Goal: Check status: Check status

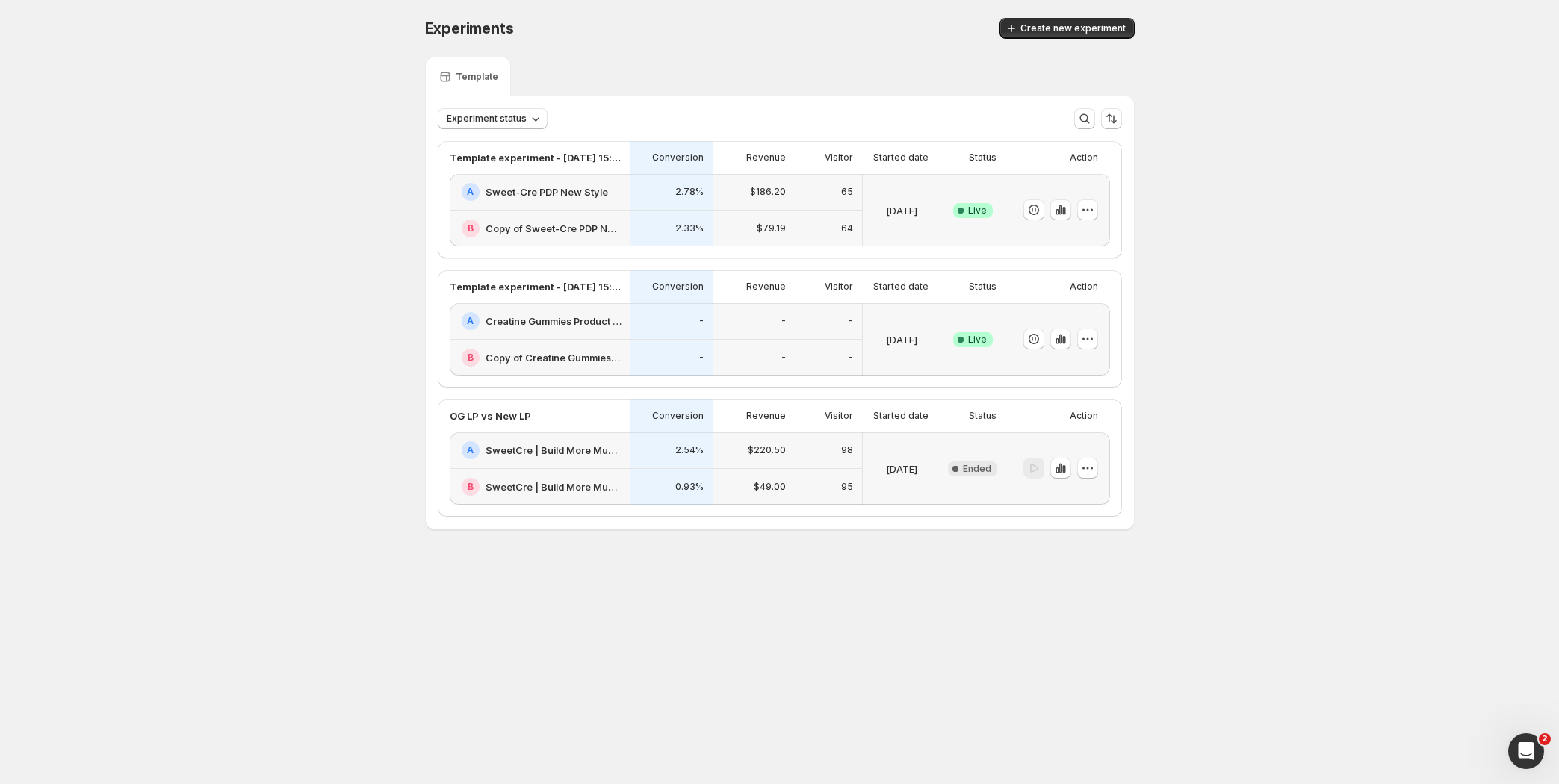
click at [770, 332] on div "-" at bounding box center [753, 321] width 82 height 37
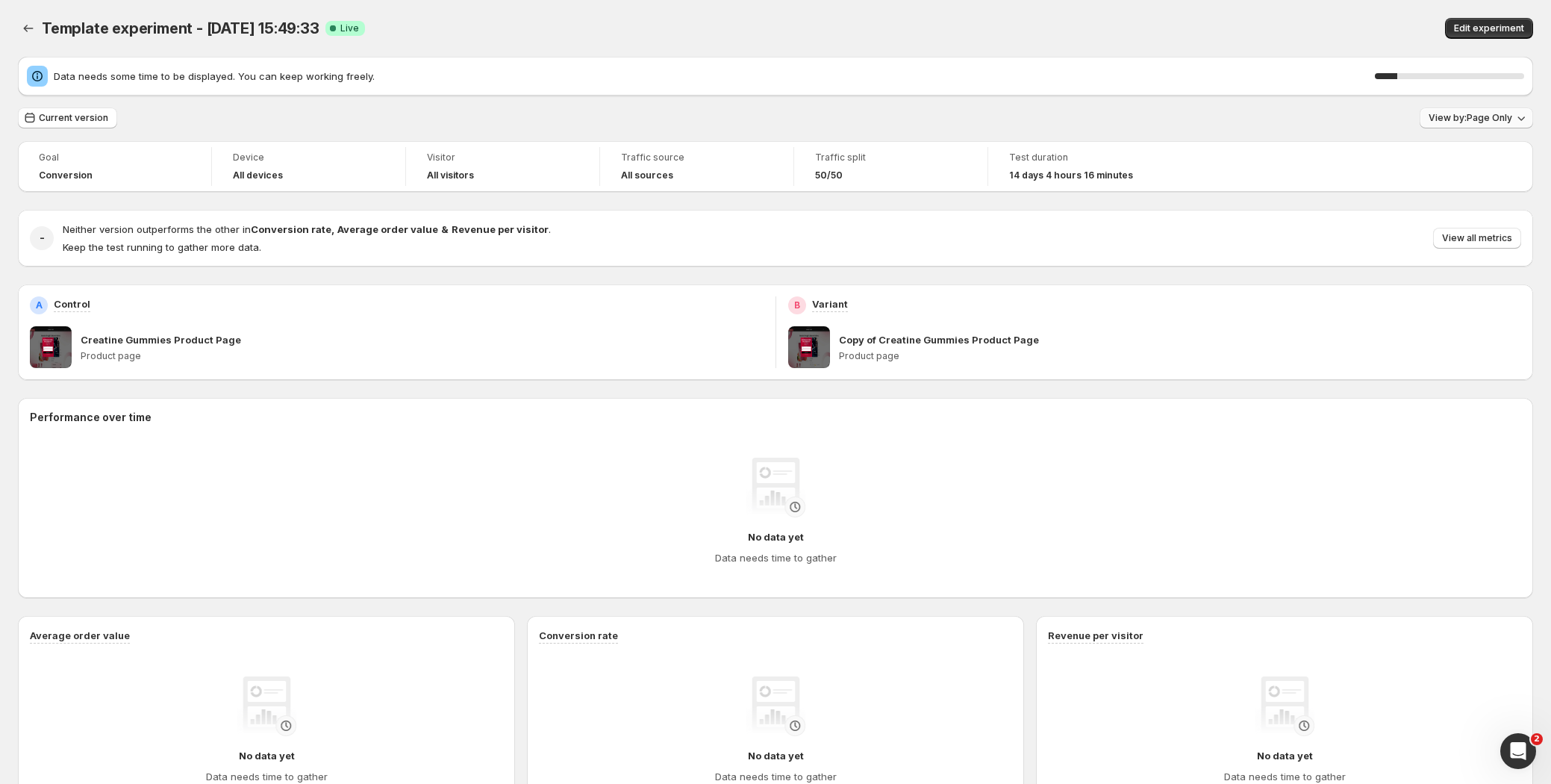
click at [1472, 112] on span "View by: Page Only" at bounding box center [1471, 118] width 84 height 12
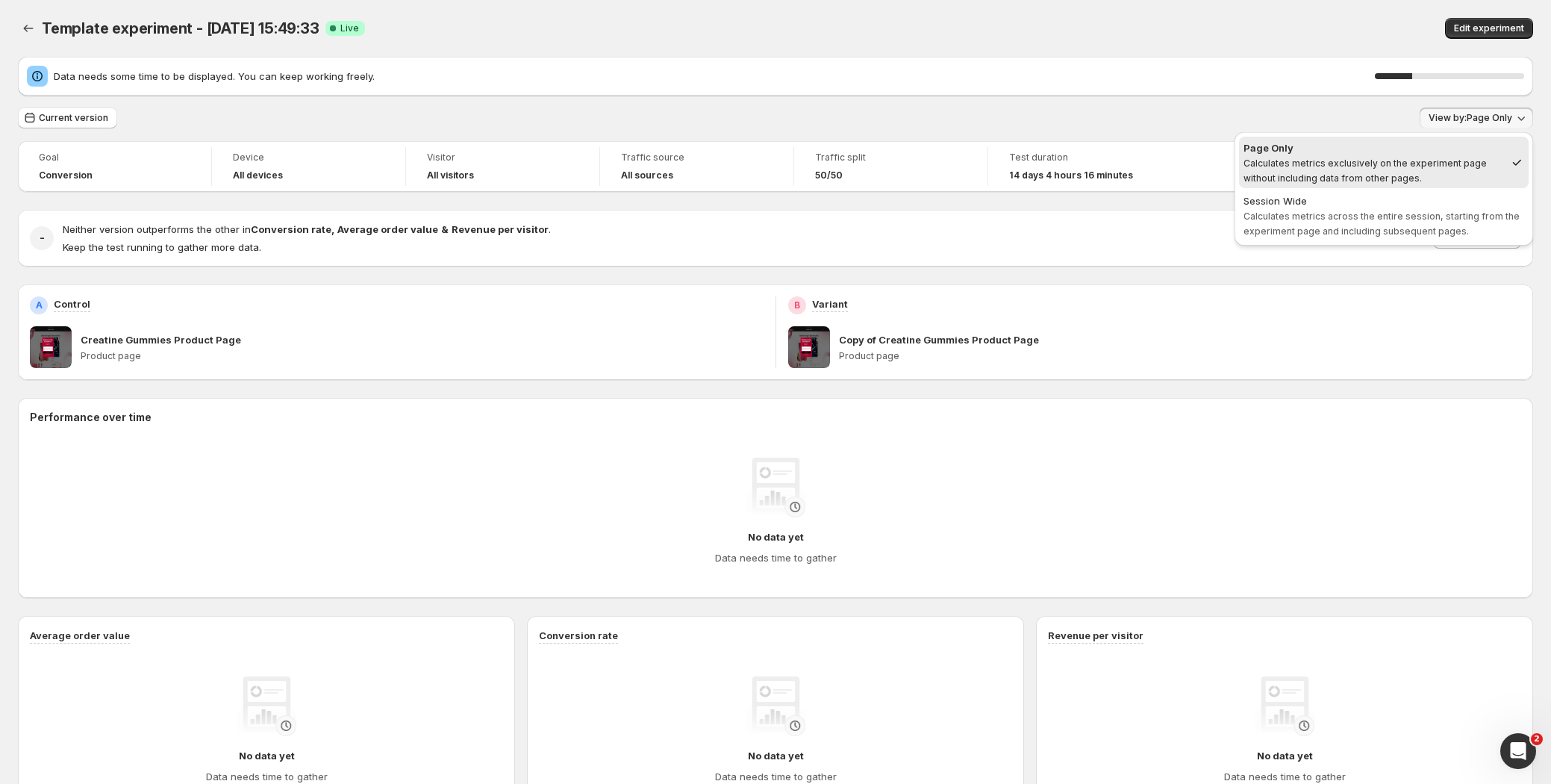
click at [979, 126] on div "Current version View by: Page Only" at bounding box center [776, 118] width 1516 height 21
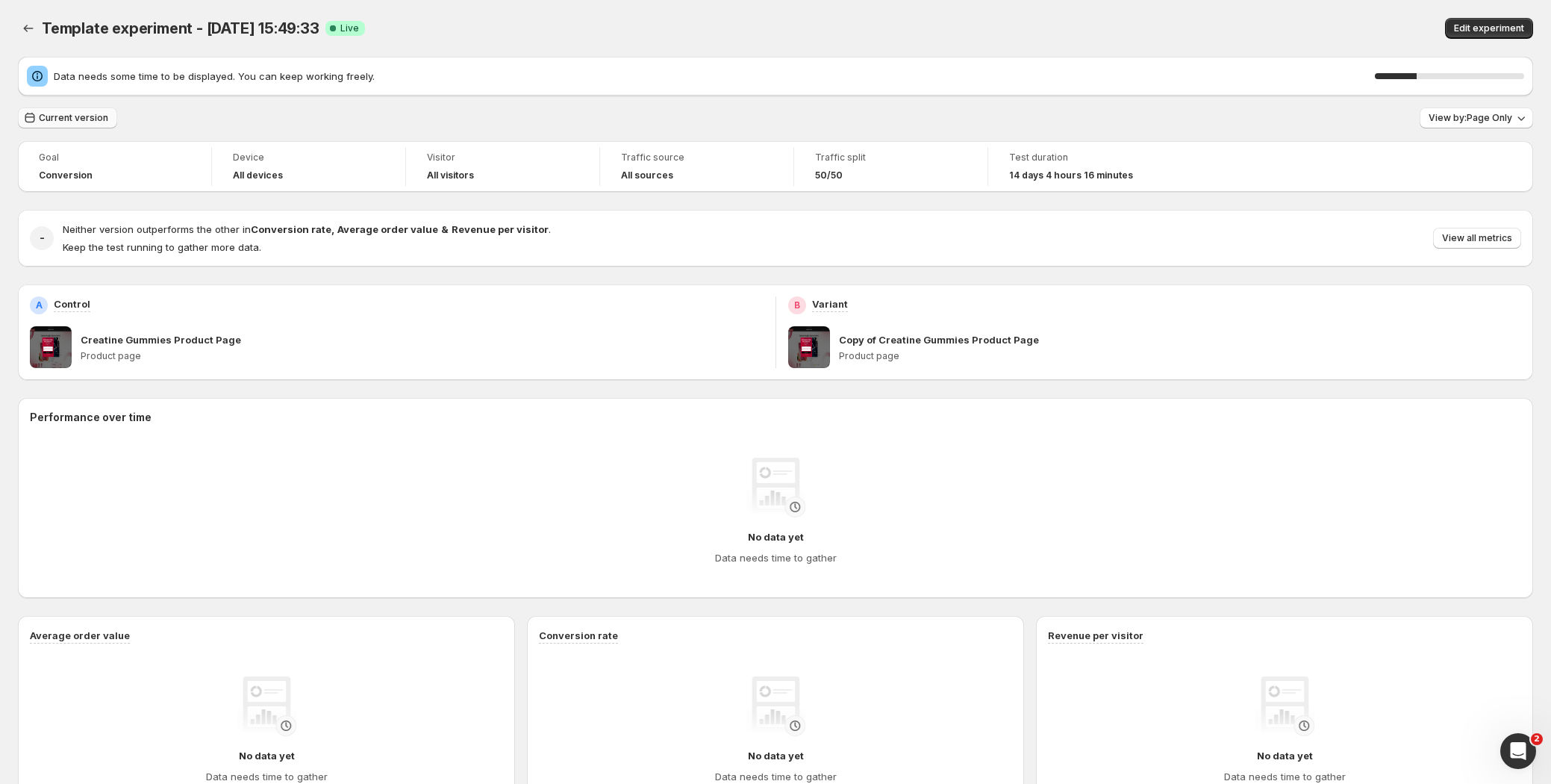
click at [75, 112] on span "Current version" at bounding box center [73, 118] width 70 height 12
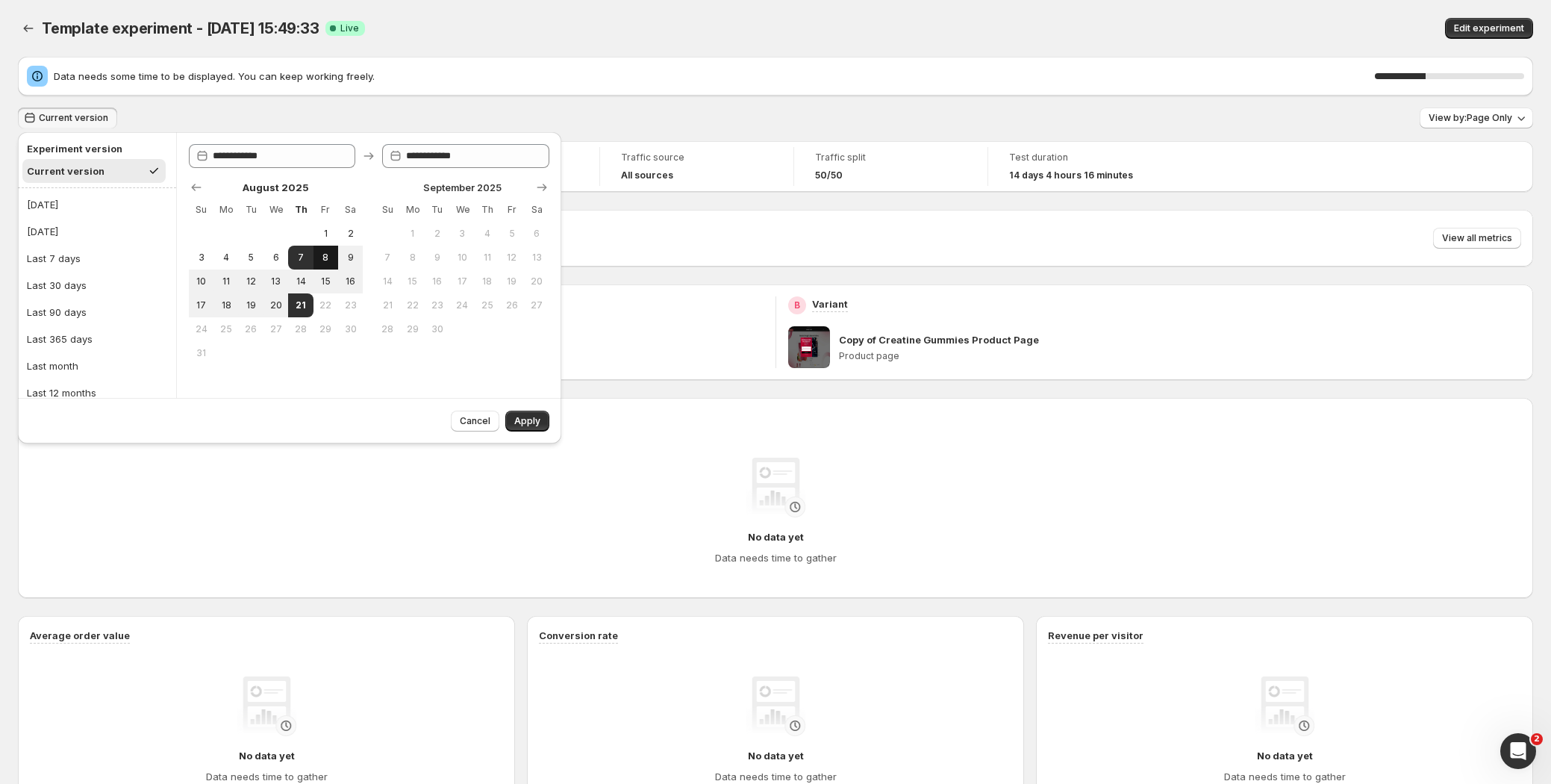
drag, startPoint x: 332, startPoint y: 233, endPoint x: 328, endPoint y: 247, distance: 14.6
click at [332, 231] on button "1" at bounding box center [326, 233] width 25 height 24
type input "**********"
click at [306, 300] on button "21" at bounding box center [301, 305] width 25 height 24
type input "**********"
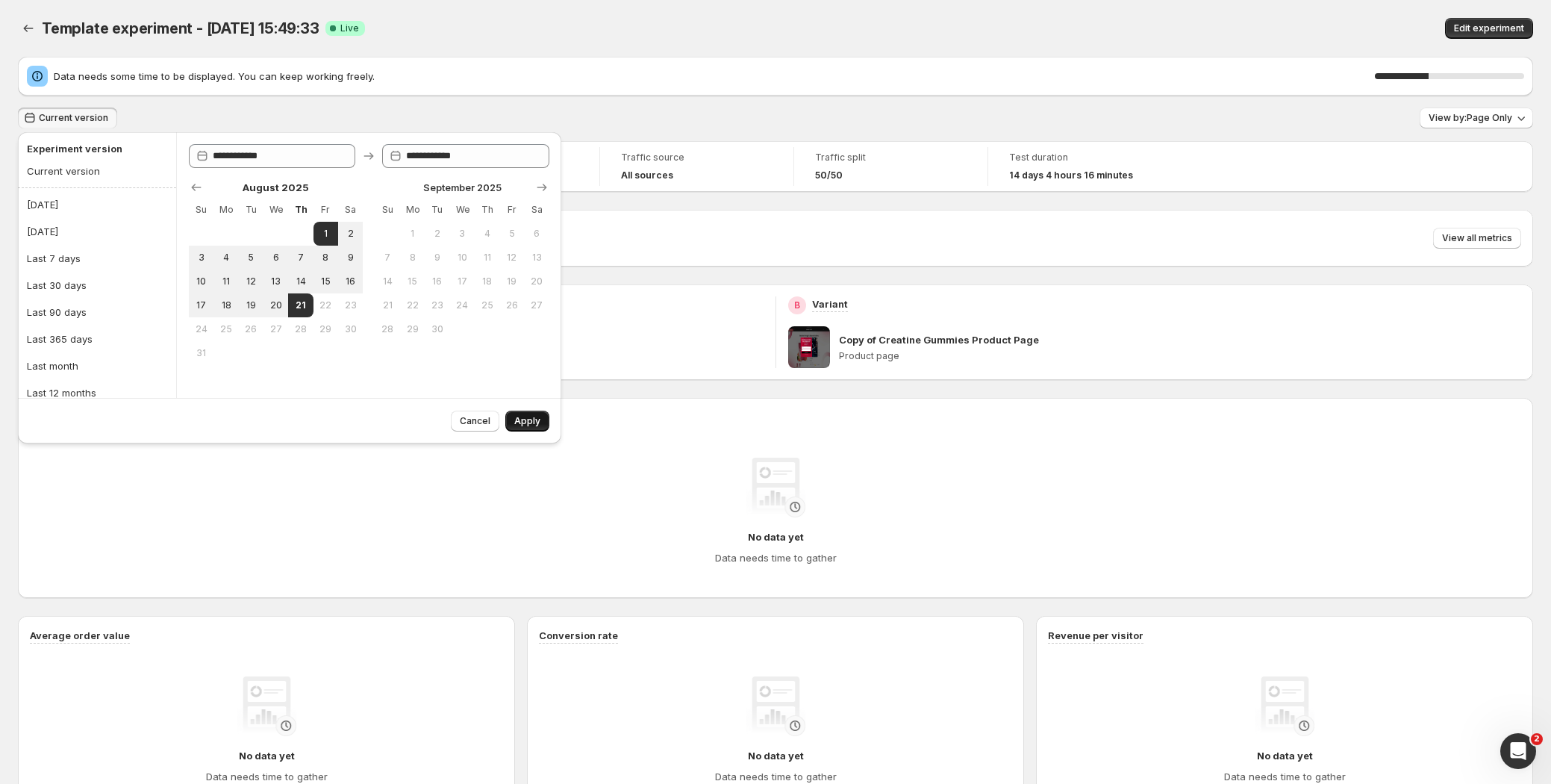
click at [529, 418] on span "Apply" at bounding box center [528, 421] width 26 height 12
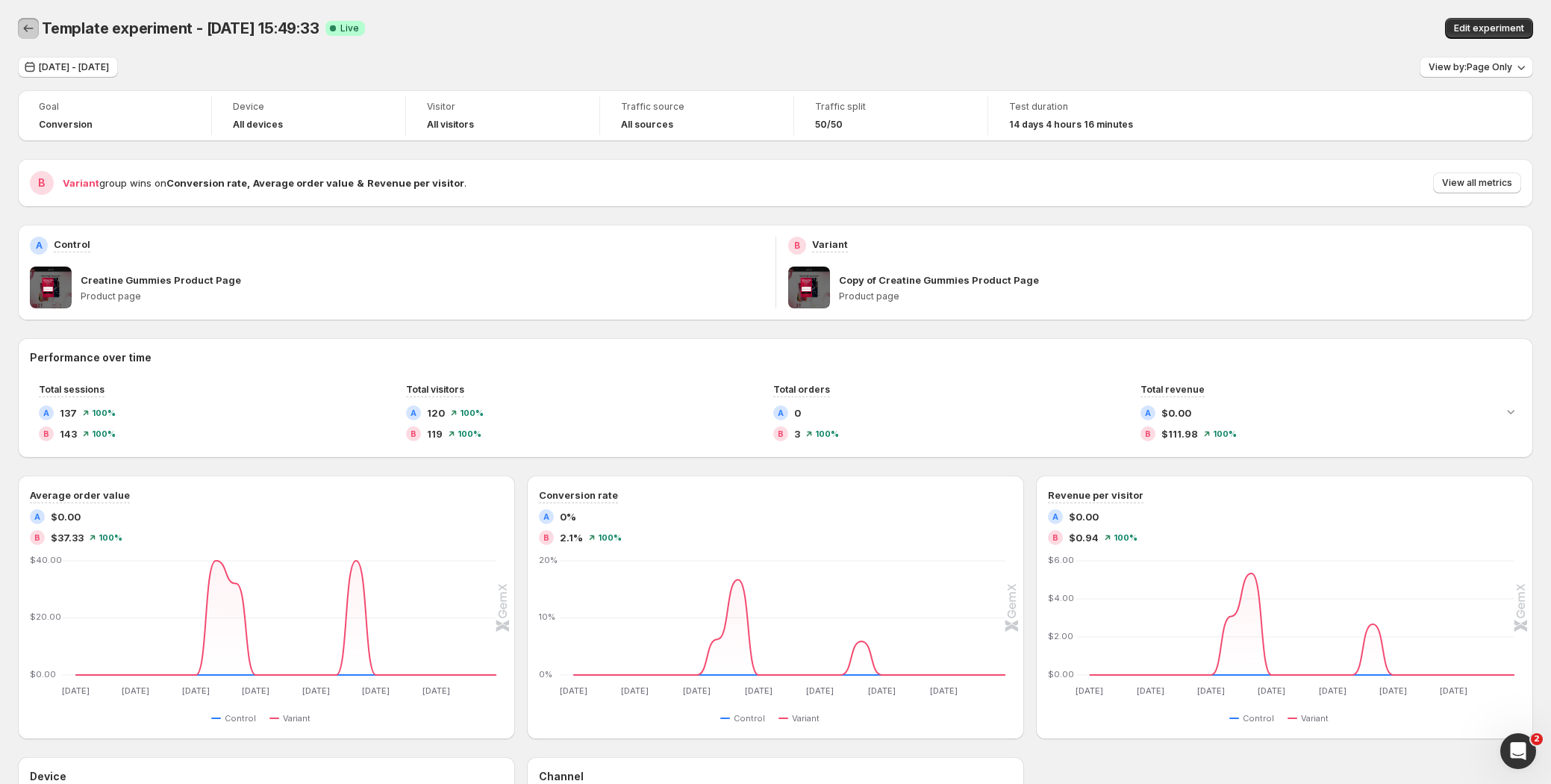
click at [38, 29] on button "Back" at bounding box center [29, 29] width 21 height 21
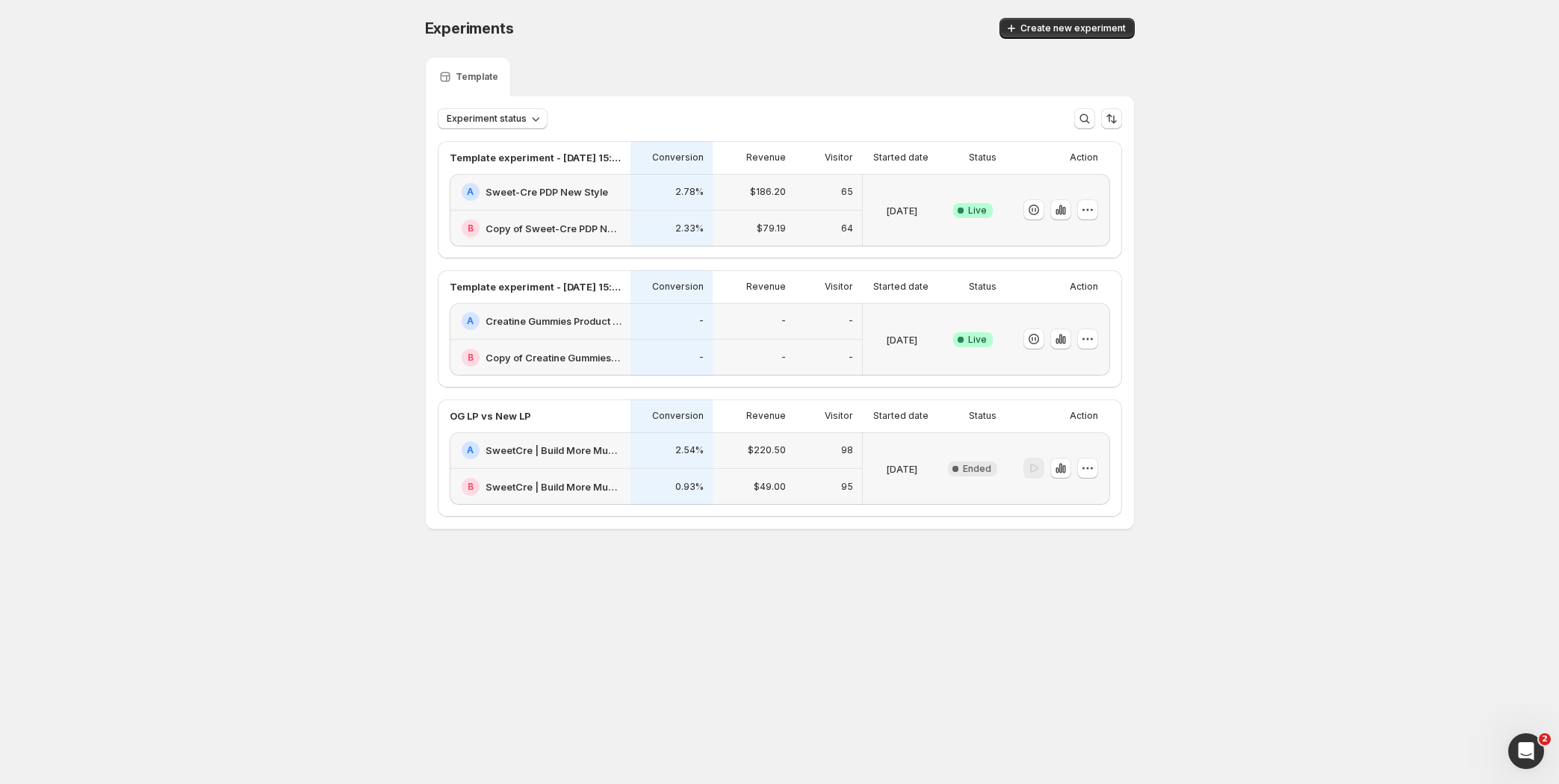
click at [584, 192] on h2 "Sweet-Cre PDP New Style" at bounding box center [546, 192] width 122 height 15
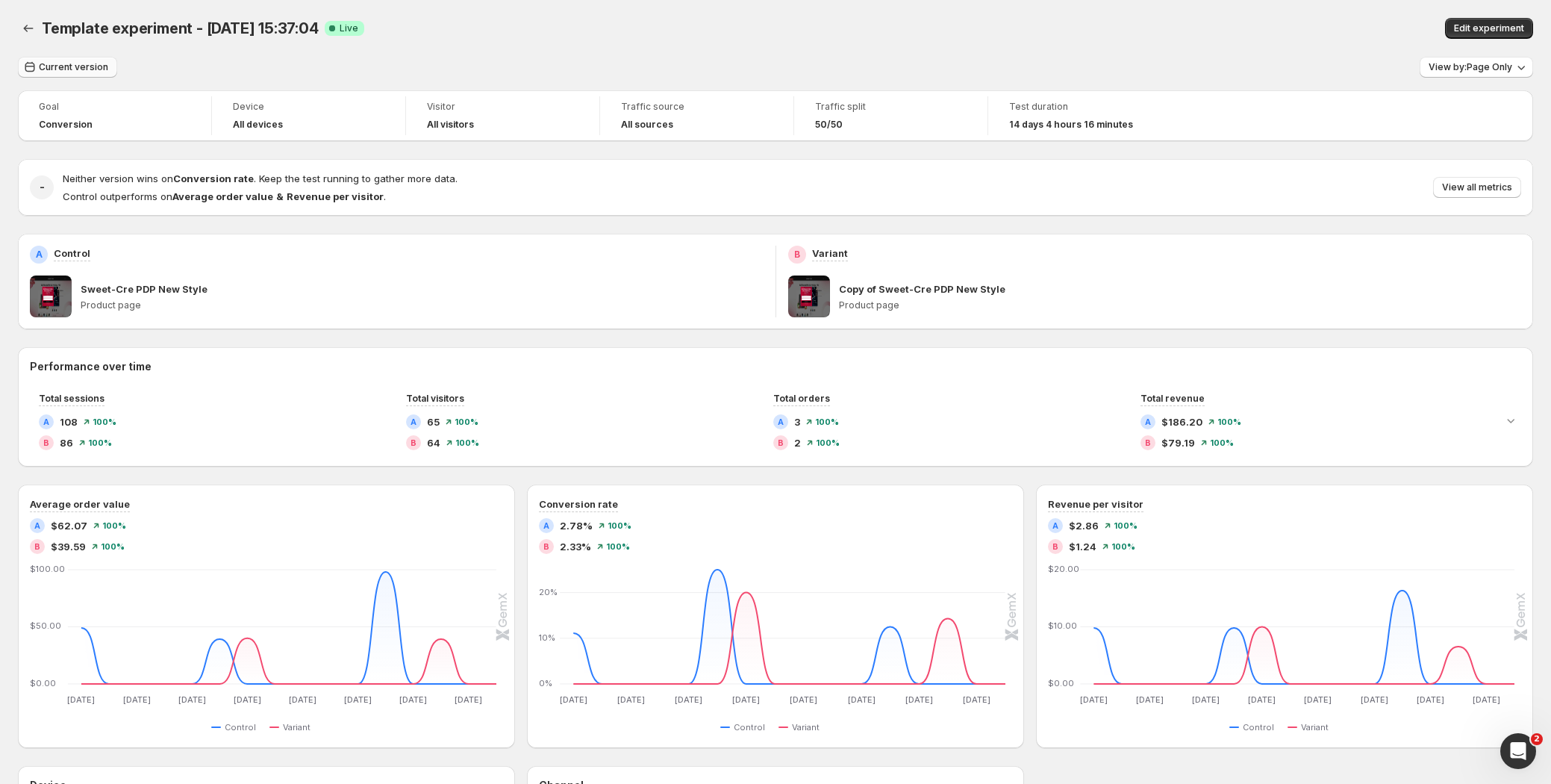
click at [88, 65] on span "Current version" at bounding box center [73, 67] width 70 height 12
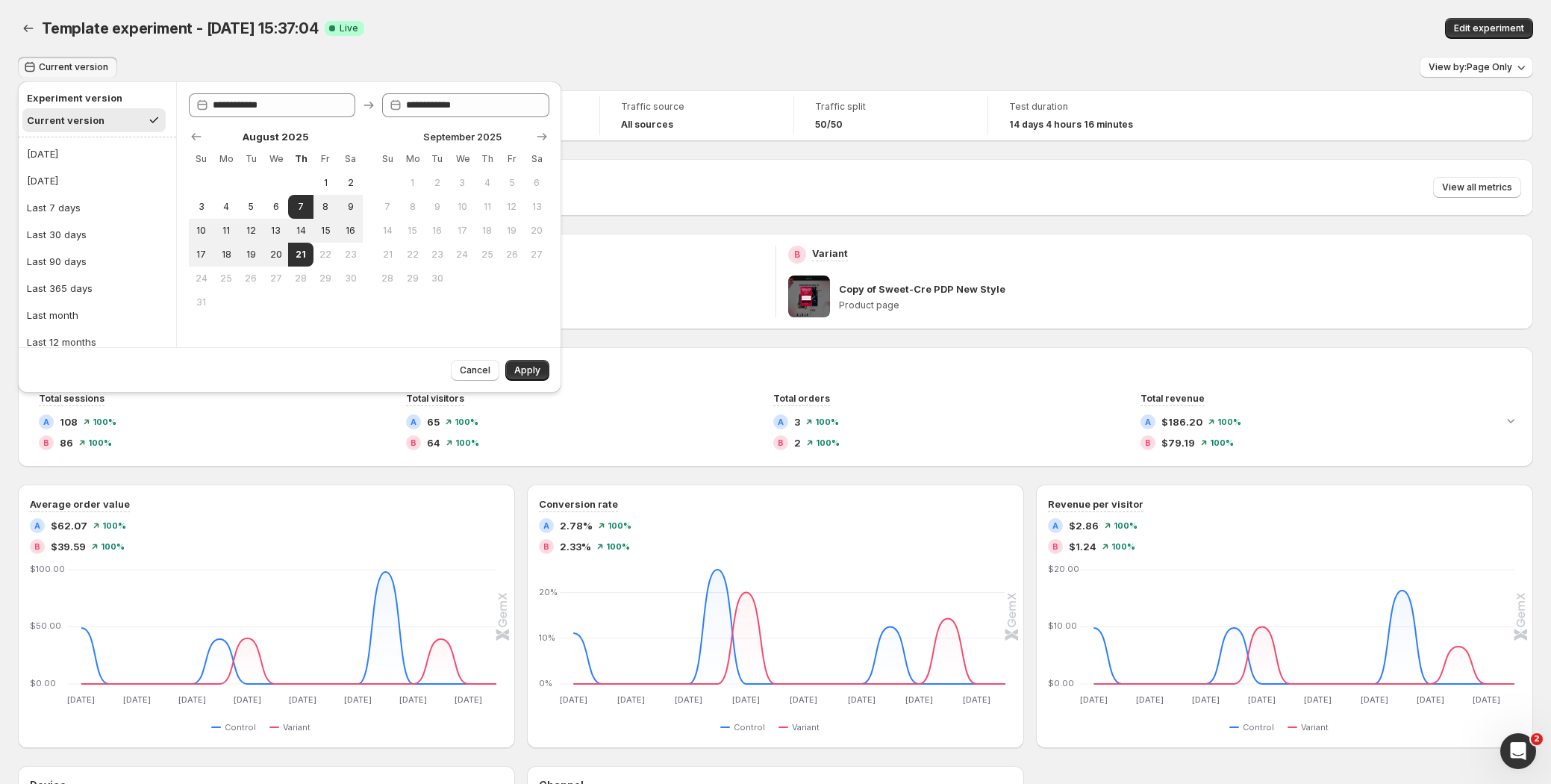
click at [460, 16] on div "Template experiment - [DATE] 15:37:04. This page is ready Template experiment -…" at bounding box center [776, 28] width 1516 height 57
